Goal: Task Accomplishment & Management: Use online tool/utility

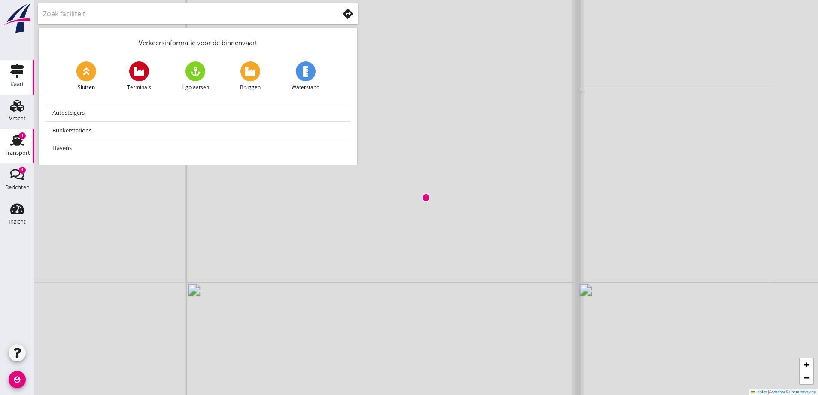
click at [21, 148] on div "Transport" at bounding box center [17, 153] width 25 height 12
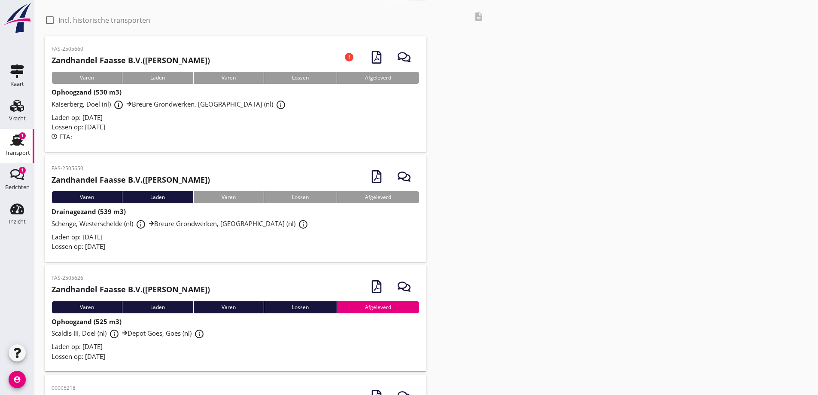
scroll to position [43, 0]
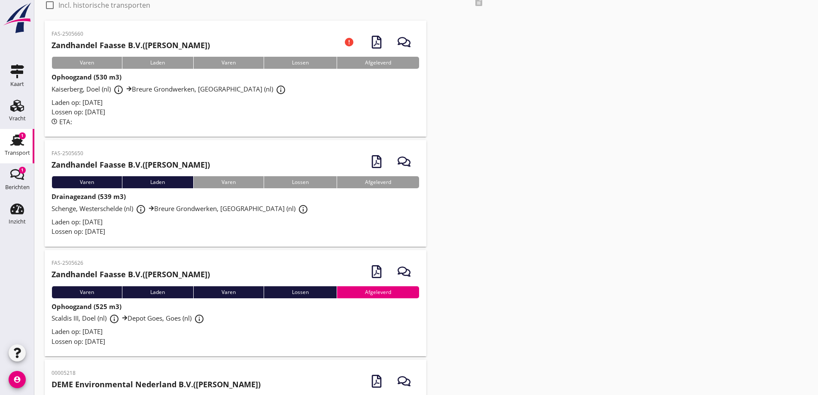
click at [75, 225] on span "Laden op: [DATE]" at bounding box center [77, 221] width 51 height 9
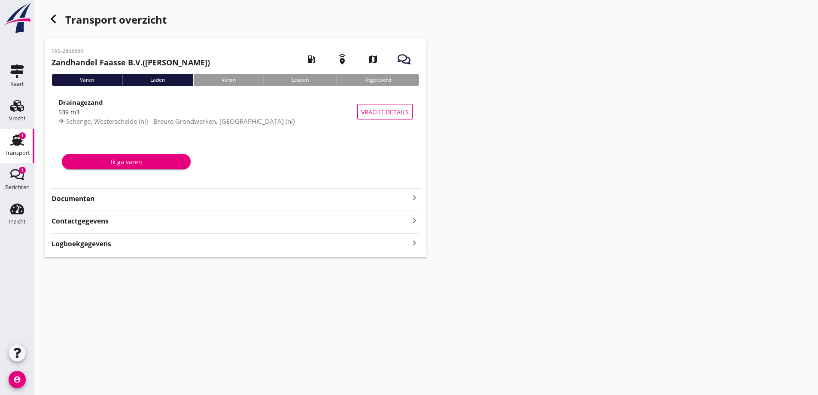
click at [82, 199] on strong "Documenten" at bounding box center [231, 199] width 358 height 10
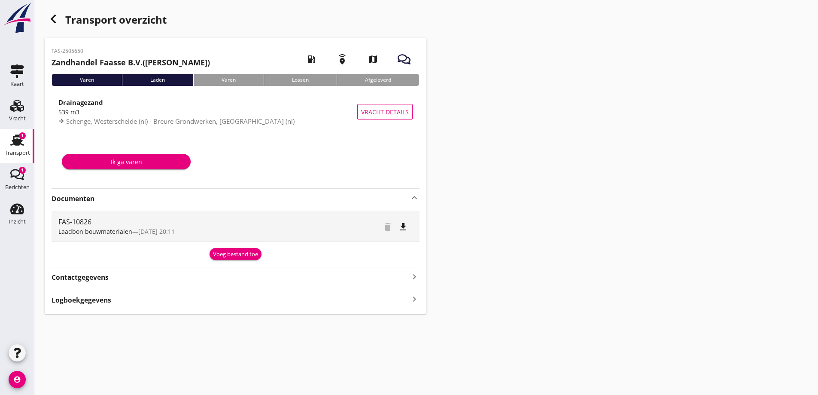
click at [227, 258] on div "Voeg bestand toe" at bounding box center [235, 254] width 45 height 9
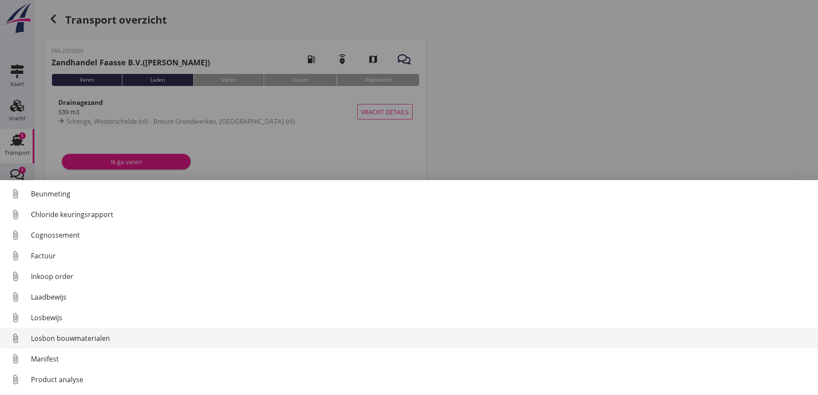
click at [64, 337] on div "Losbon bouwmaterialen" at bounding box center [421, 338] width 781 height 10
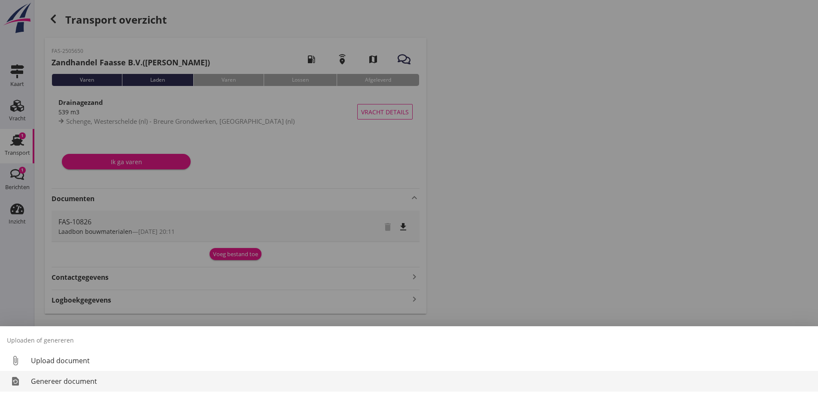
click at [107, 379] on div "Genereer document" at bounding box center [421, 381] width 781 height 10
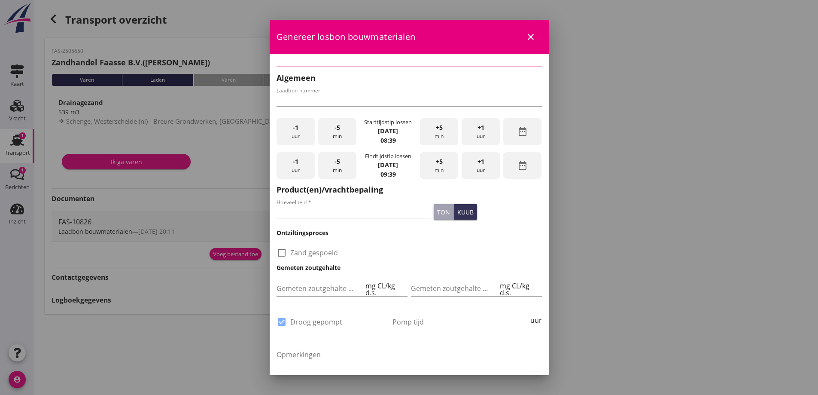
type input "FAS-10826"
type input "539"
checkbox input "true"
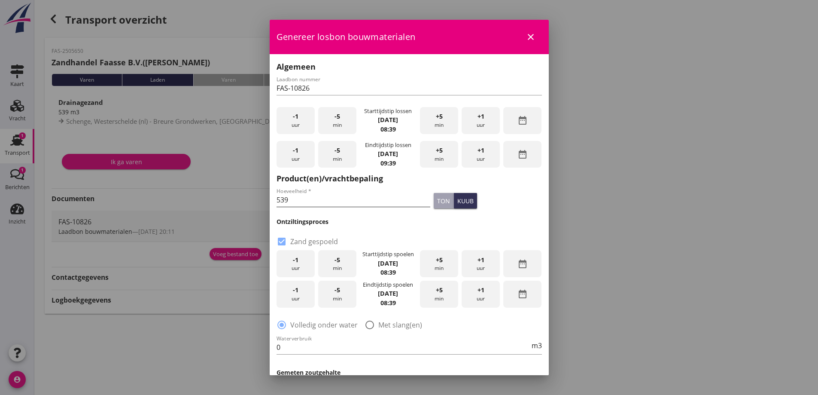
click at [327, 203] on input "539" at bounding box center [354, 200] width 154 height 14
type input "525"
click at [372, 228] on div "check_box Zand gespoeld" at bounding box center [409, 237] width 269 height 22
click at [298, 263] on span "-1" at bounding box center [296, 259] width 6 height 9
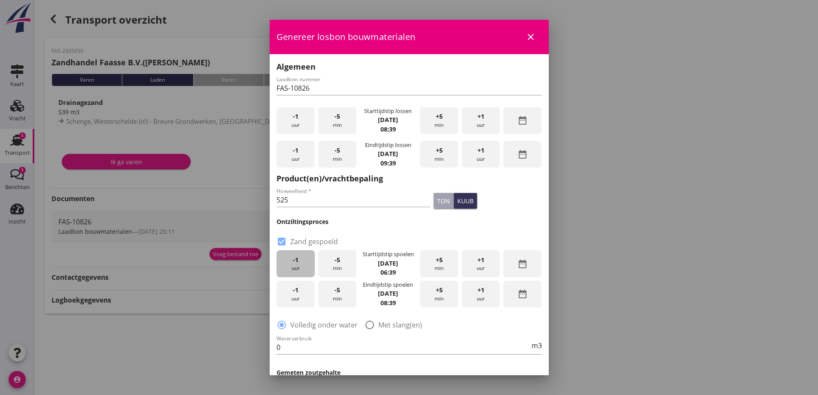
click at [298, 263] on span "-1" at bounding box center [296, 259] width 6 height 9
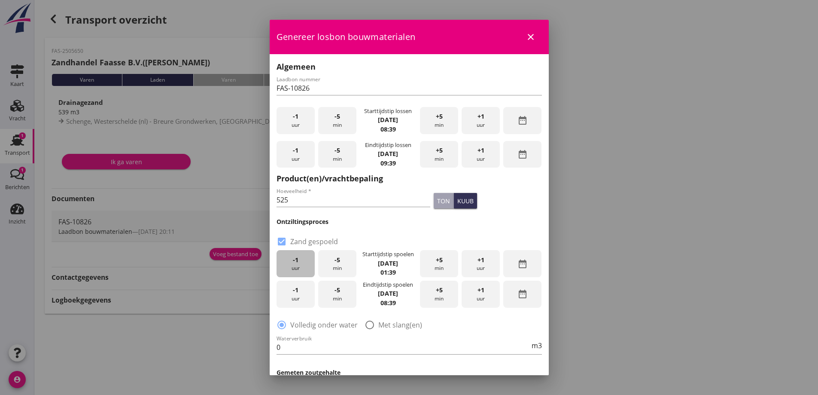
click at [298, 263] on span "-1" at bounding box center [296, 259] width 6 height 9
click at [472, 262] on div "+1 uur" at bounding box center [481, 263] width 38 height 27
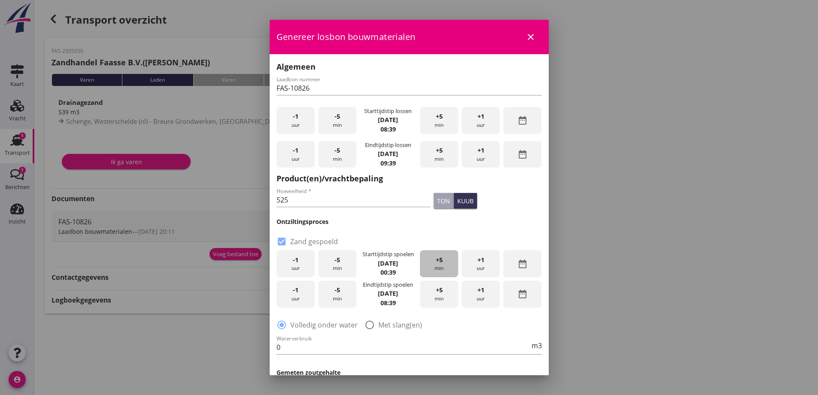
click at [435, 254] on div "+5 min" at bounding box center [439, 263] width 38 height 27
click at [436, 257] on span "+5" at bounding box center [439, 259] width 7 height 9
click at [330, 254] on div "-5 min" at bounding box center [337, 263] width 38 height 27
click at [332, 255] on div "-5 min" at bounding box center [337, 263] width 38 height 27
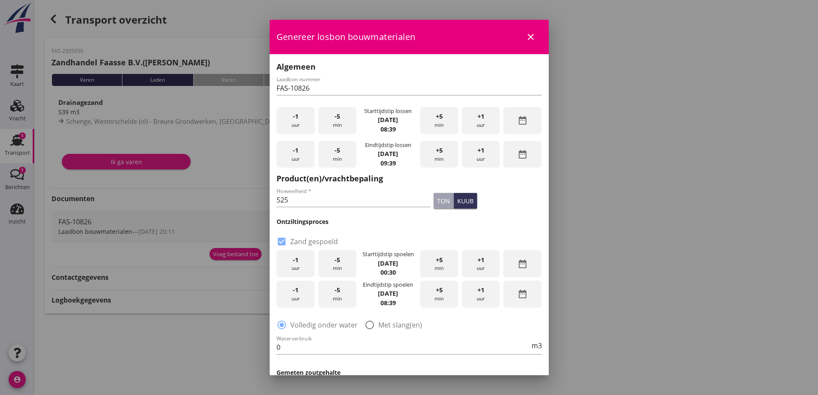
click at [312, 293] on div "-1 uur" at bounding box center [296, 294] width 38 height 27
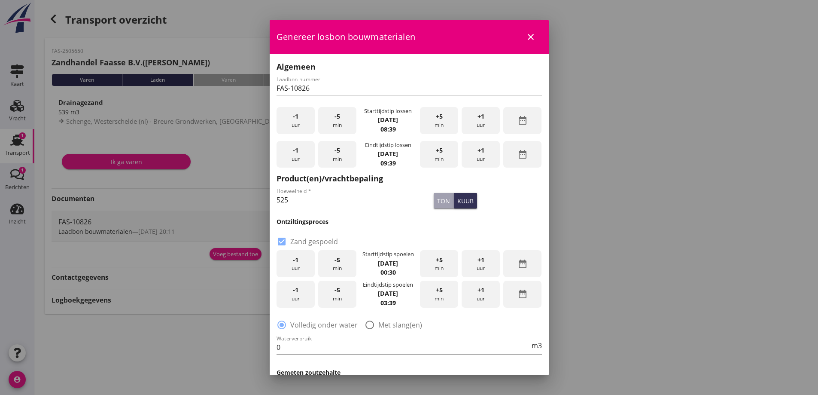
click at [339, 297] on div "-5 min" at bounding box center [337, 294] width 38 height 27
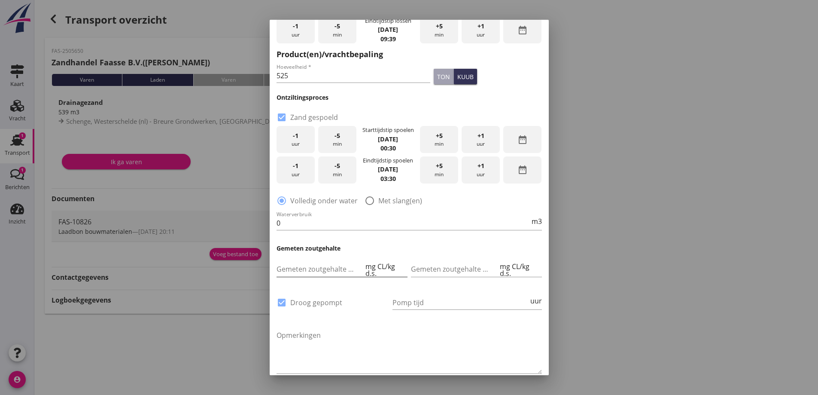
scroll to position [129, 0]
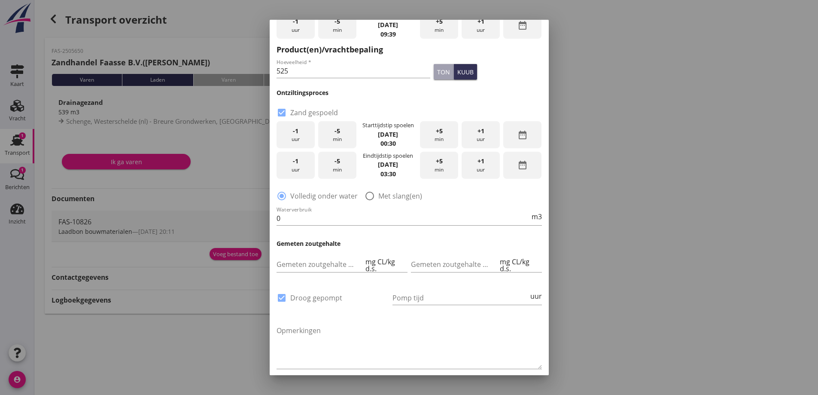
click at [385, 195] on label "Met slang(en)" at bounding box center [401, 196] width 44 height 9
radio input "false"
radio input "true"
click at [368, 215] on input "0" at bounding box center [403, 218] width 253 height 14
type input "260"
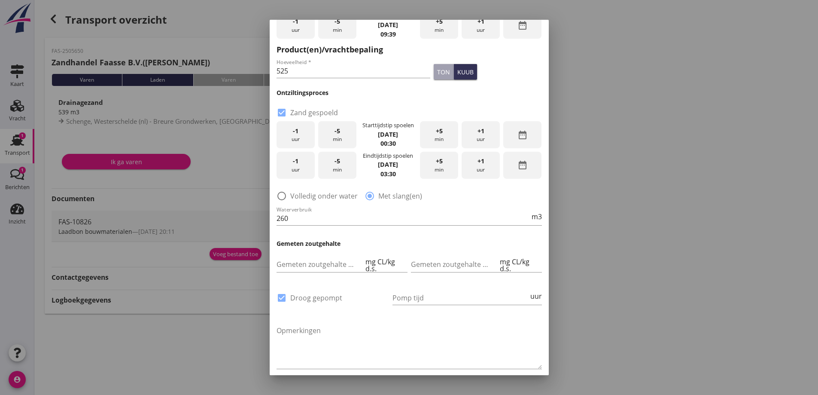
click at [432, 234] on div "Waterverbruik 260 m3" at bounding box center [409, 219] width 269 height 33
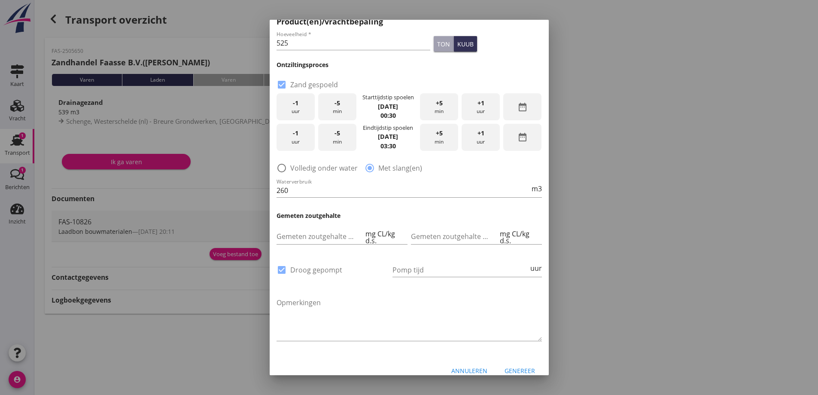
scroll to position [167, 0]
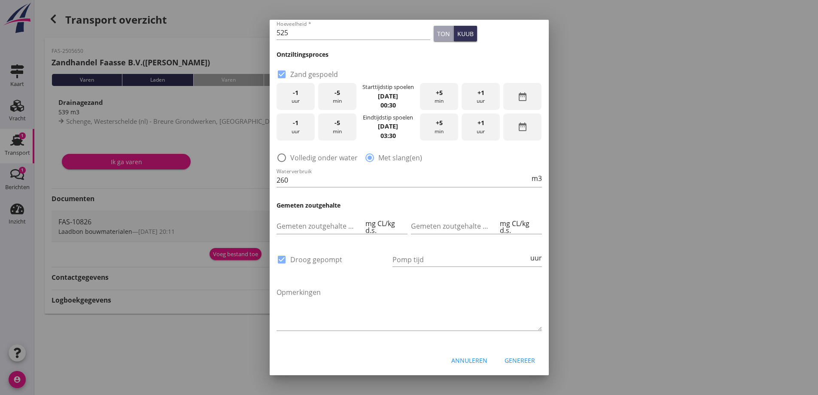
click at [511, 363] on button "Genereer" at bounding box center [520, 360] width 44 height 15
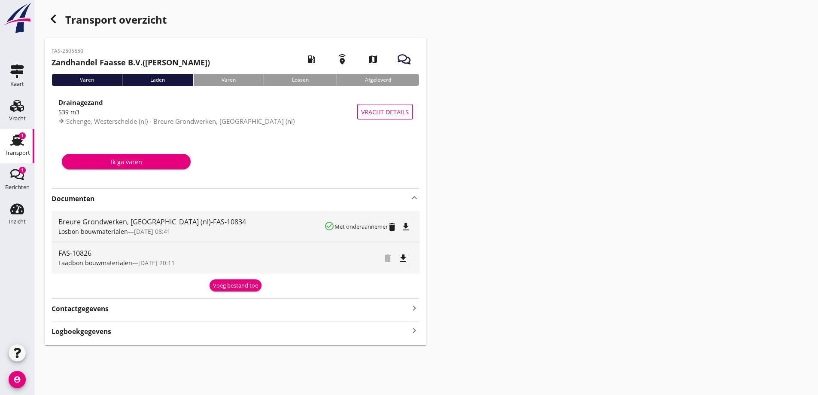
click at [409, 230] on icon "file_download" at bounding box center [406, 227] width 10 height 10
